Goal: Transaction & Acquisition: Purchase product/service

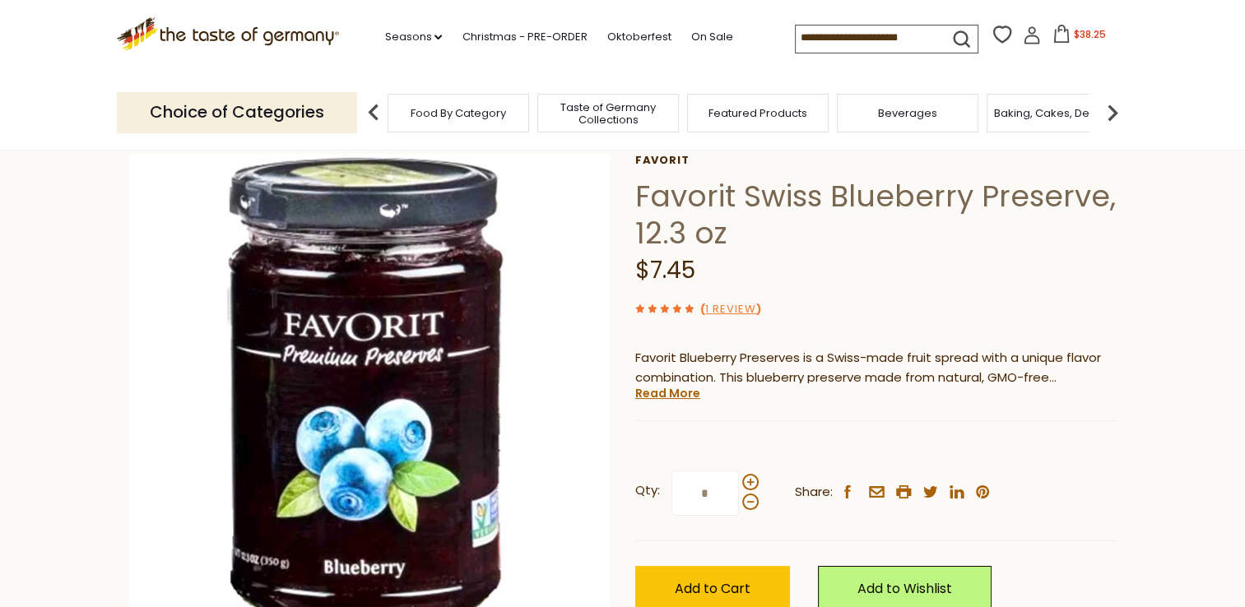
scroll to position [82, 0]
click at [1056, 39] on icon at bounding box center [1061, 34] width 18 height 18
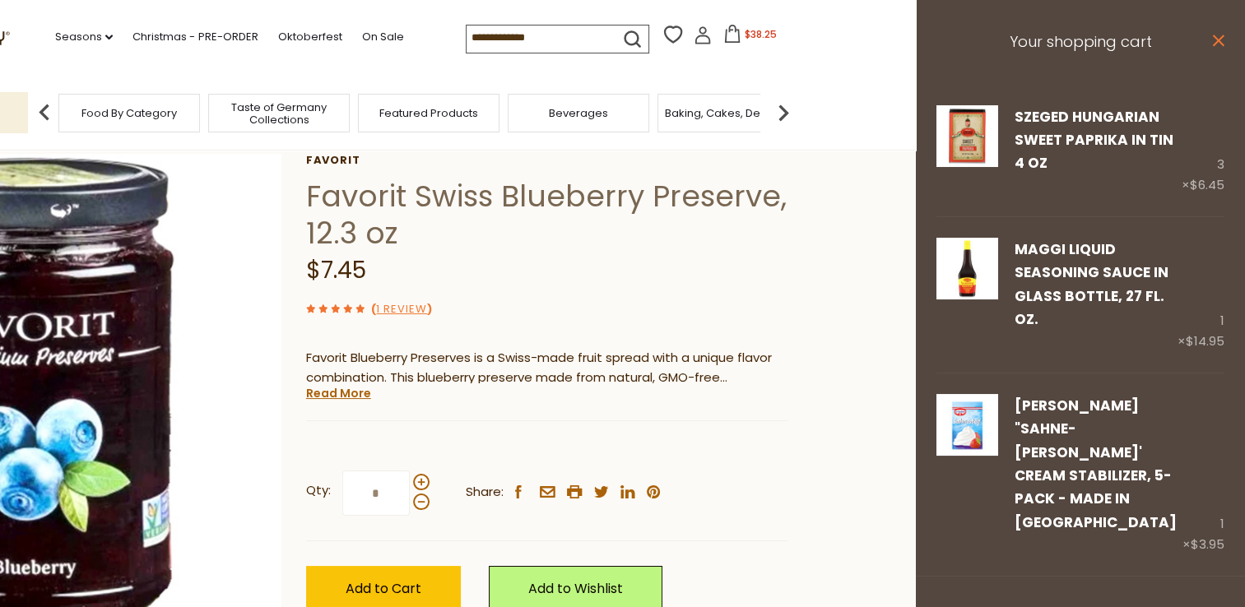
click at [1212, 46] on icon "close" at bounding box center [1218, 41] width 12 height 12
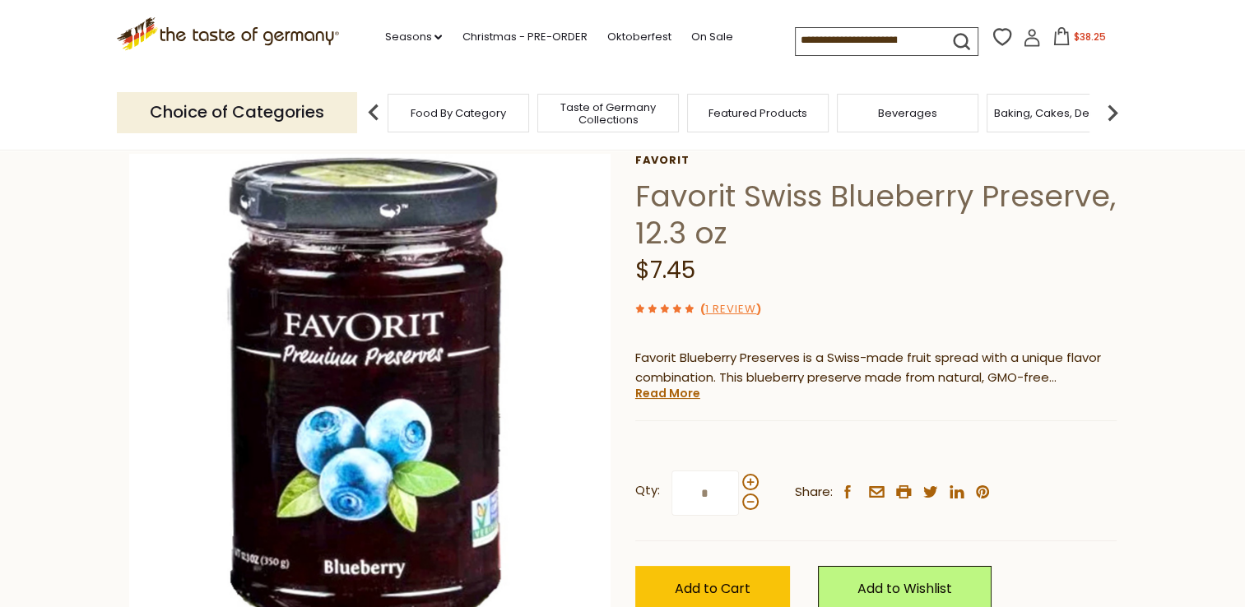
scroll to position [165, 0]
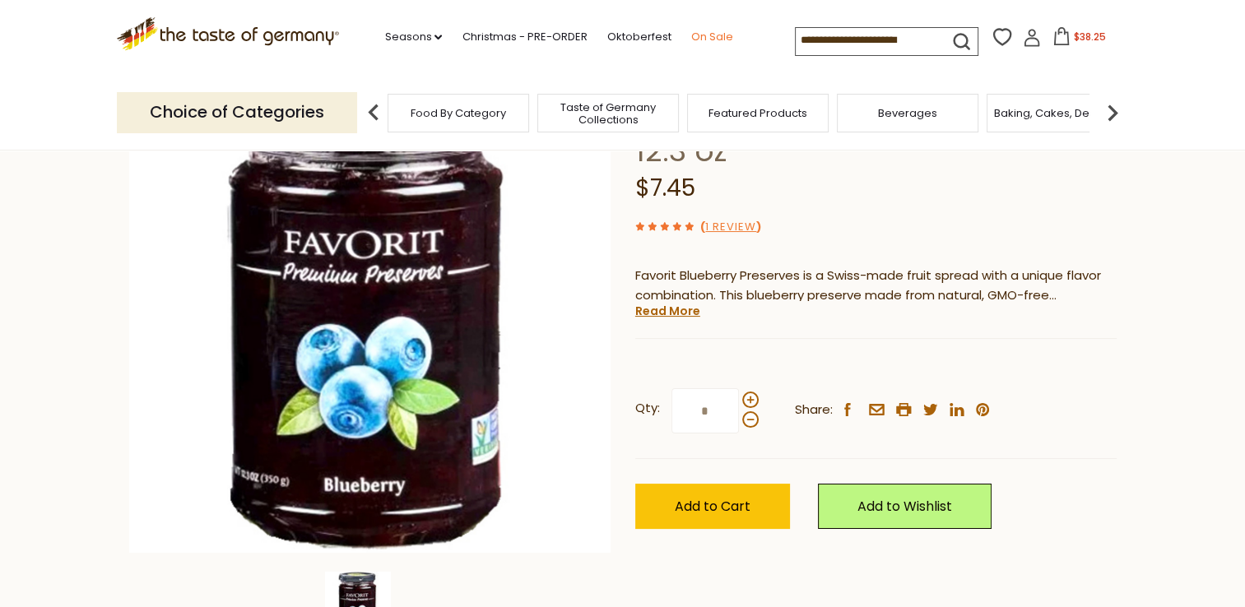
click at [696, 31] on link "On Sale" at bounding box center [711, 37] width 42 height 18
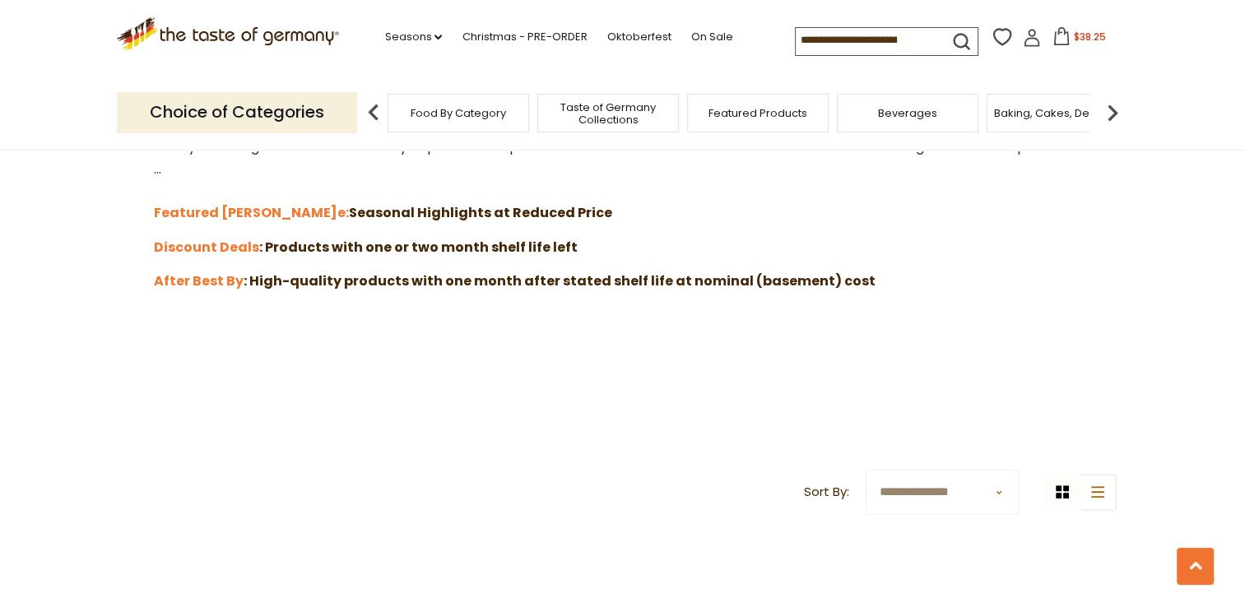
scroll to position [494, 0]
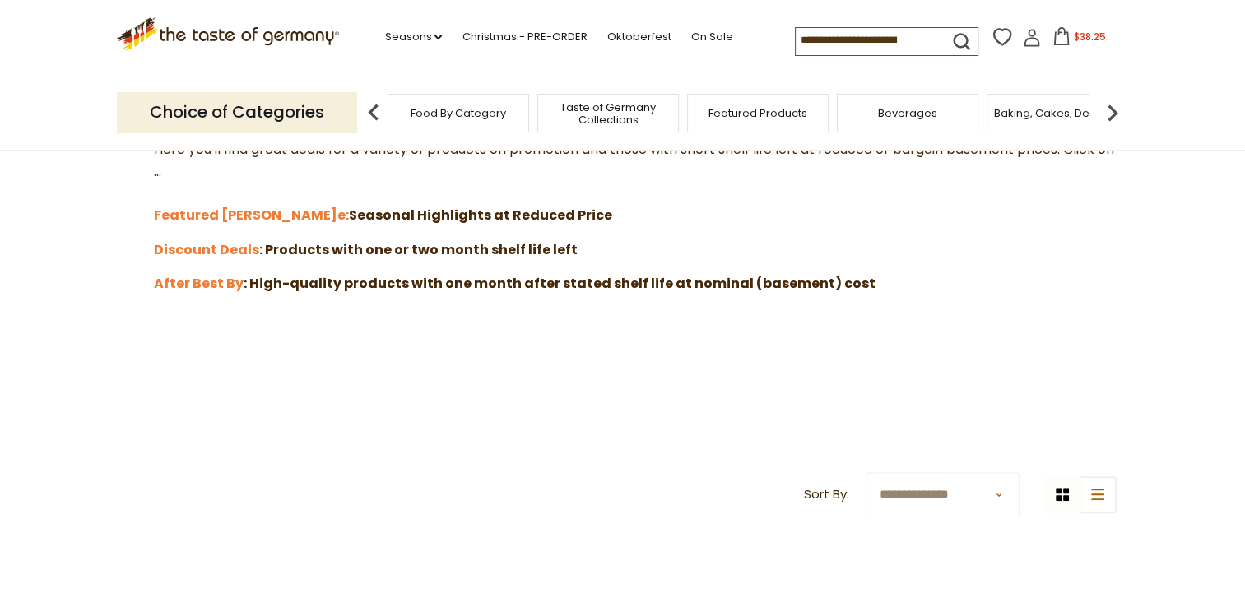
click at [201, 202] on p "Here you'll find great deals for a variety of products on promotion and those w…" at bounding box center [622, 183] width 987 height 88
click at [194, 213] on strong "Featured Sal" at bounding box center [245, 215] width 183 height 19
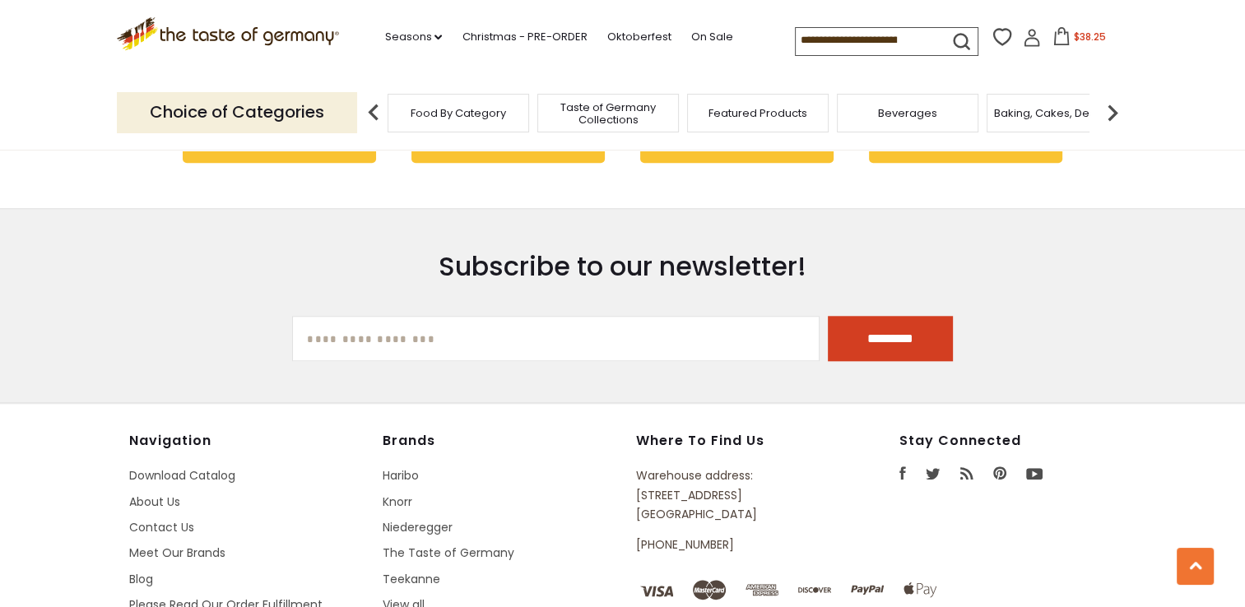
scroll to position [1481, 0]
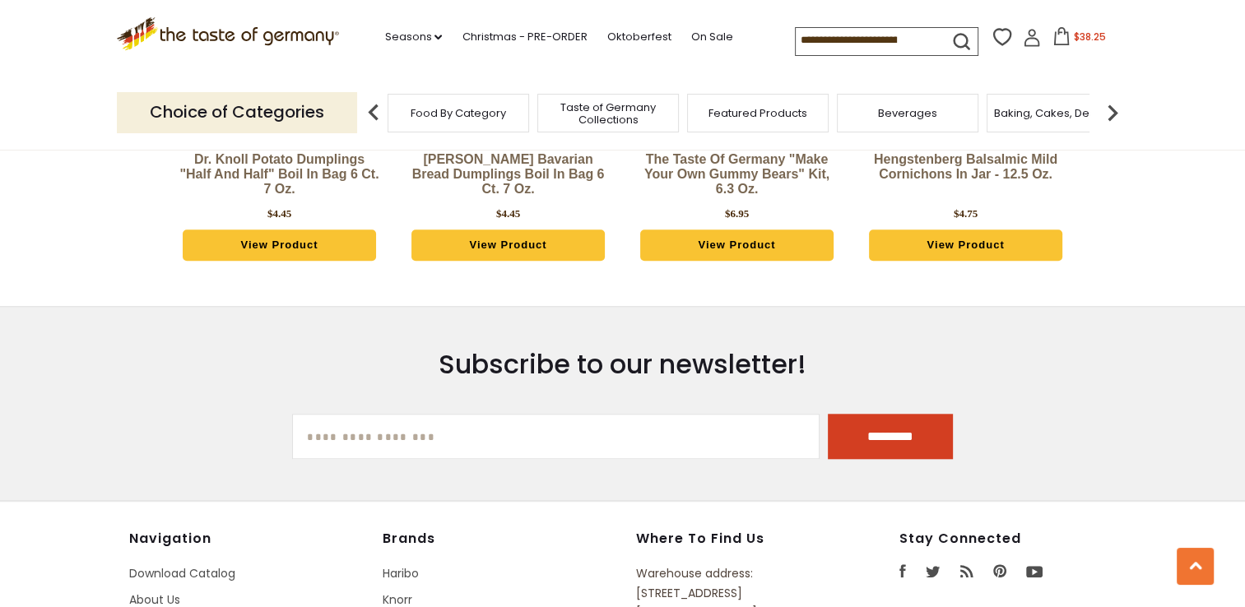
click at [1048, 26] on div "Compare Compare up to 4 items: Clear Selection Compare search_icon" at bounding box center [962, 41] width 334 height 32
click at [1056, 39] on icon at bounding box center [1061, 36] width 18 height 18
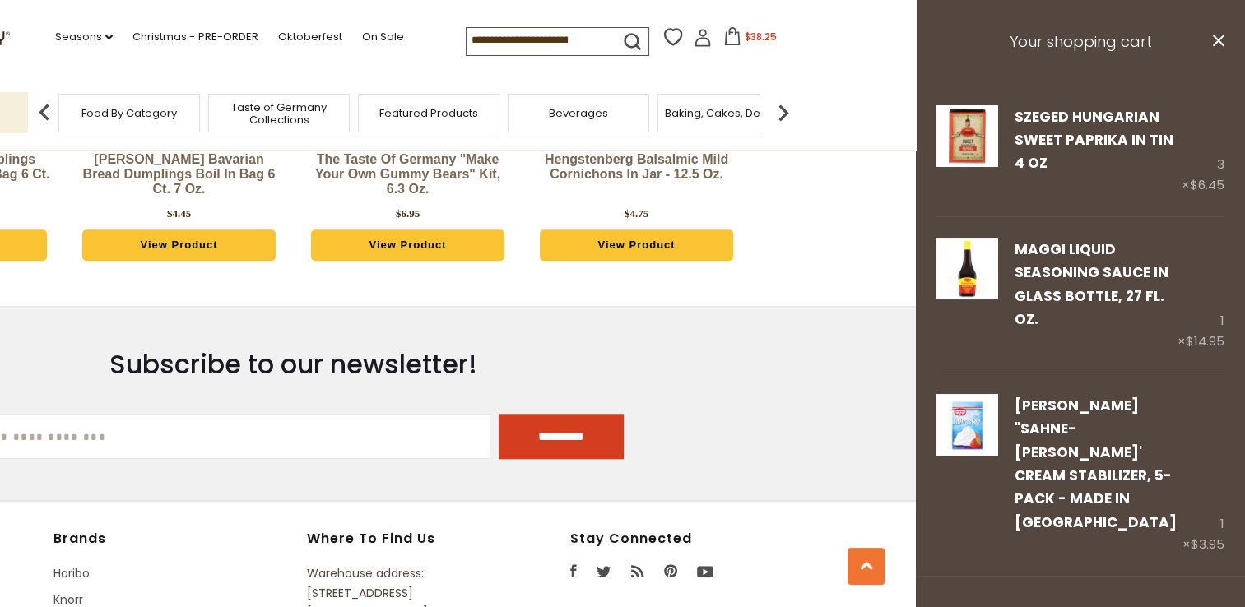
scroll to position [72, 0]
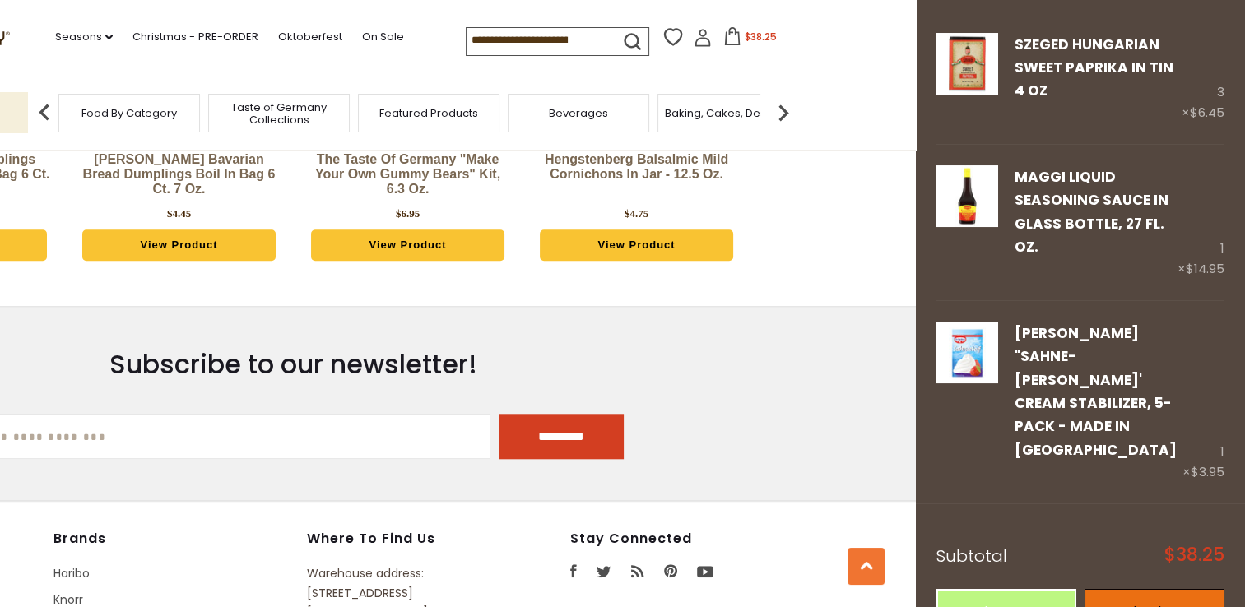
click at [1127, 589] on link "Checkout" at bounding box center [1154, 611] width 140 height 45
